Goal: Find specific page/section: Find specific page/section

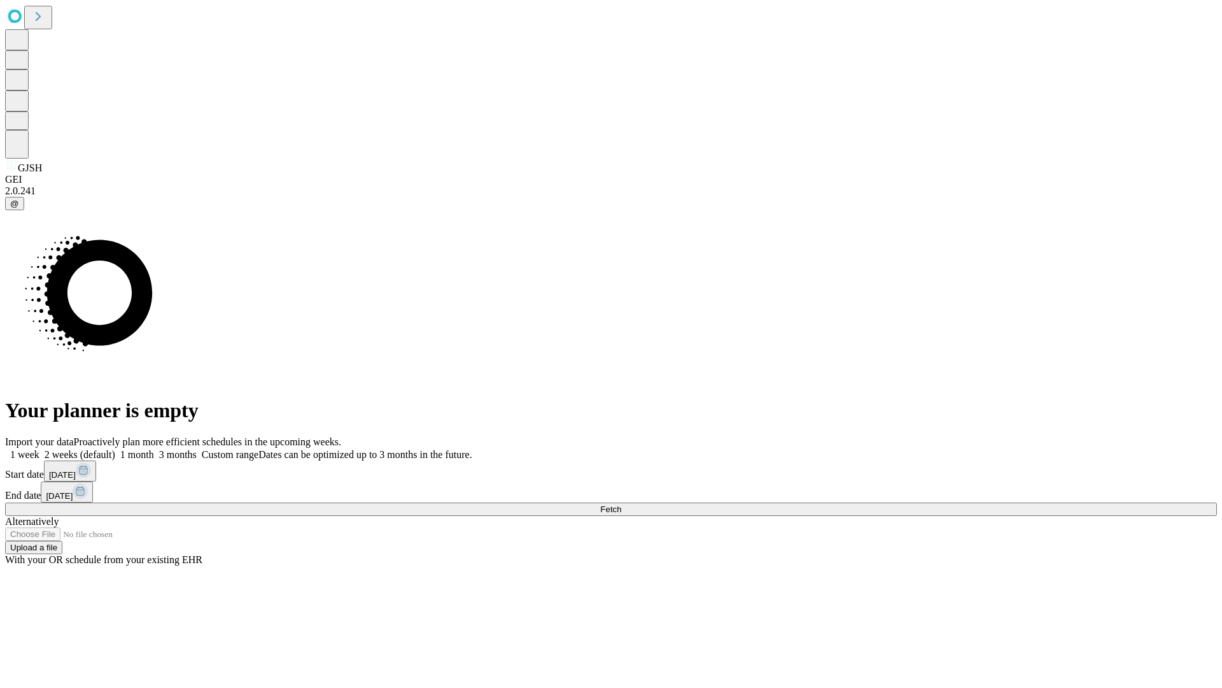
click at [621, 504] on span "Fetch" at bounding box center [610, 509] width 21 height 10
